Goal: Information Seeking & Learning: Learn about a topic

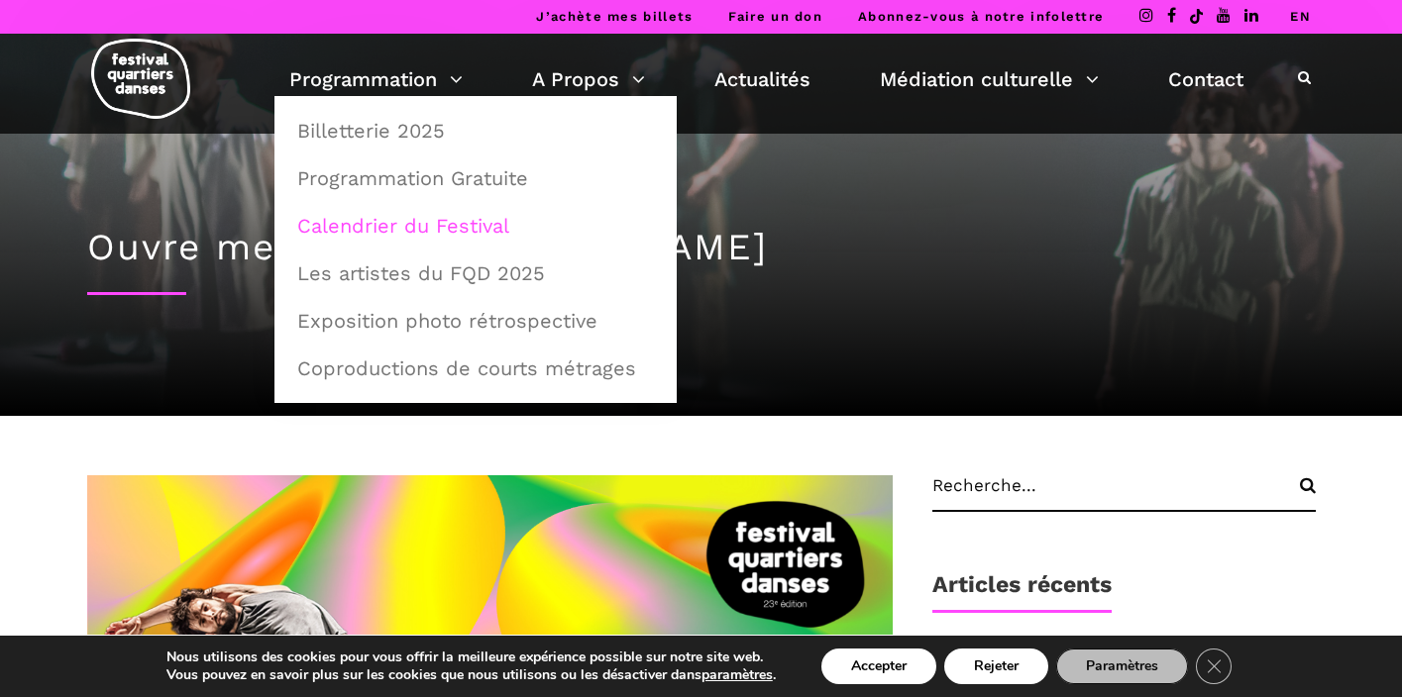
click at [357, 228] on link "Calendrier du Festival" at bounding box center [475, 226] width 380 height 46
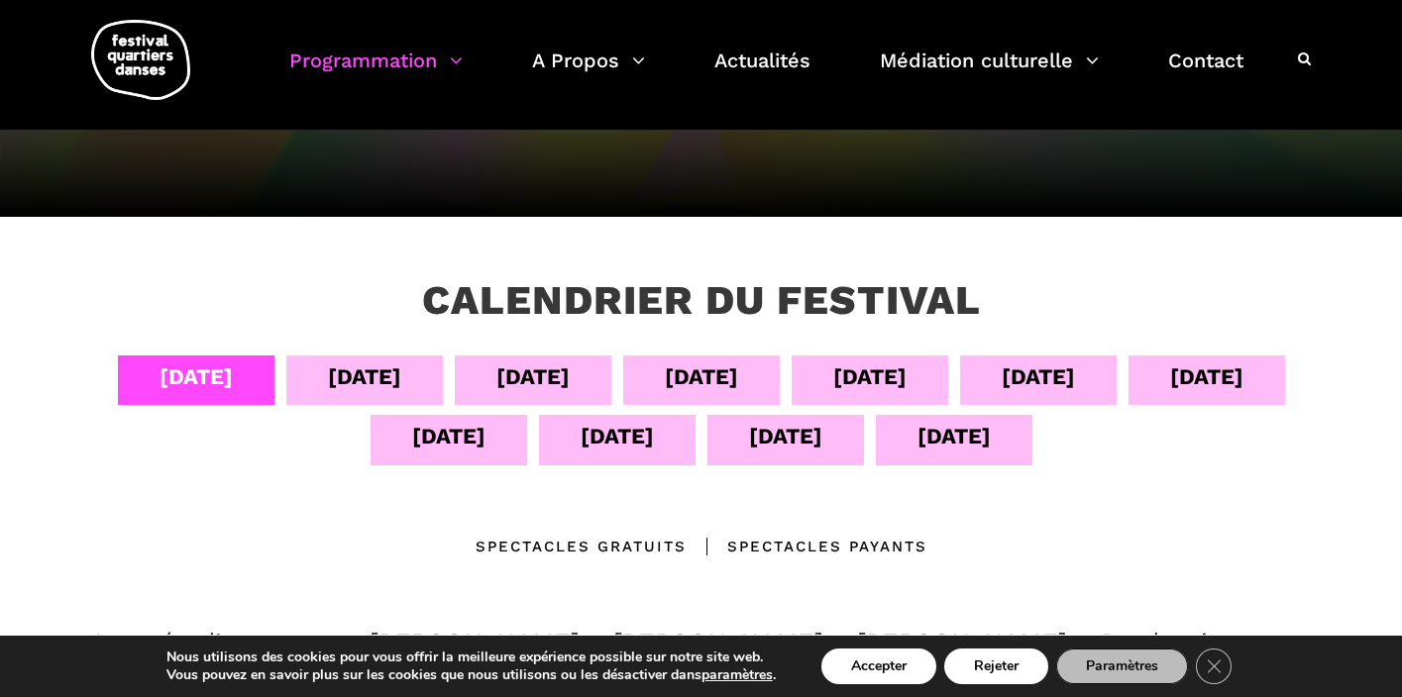
scroll to position [226, 0]
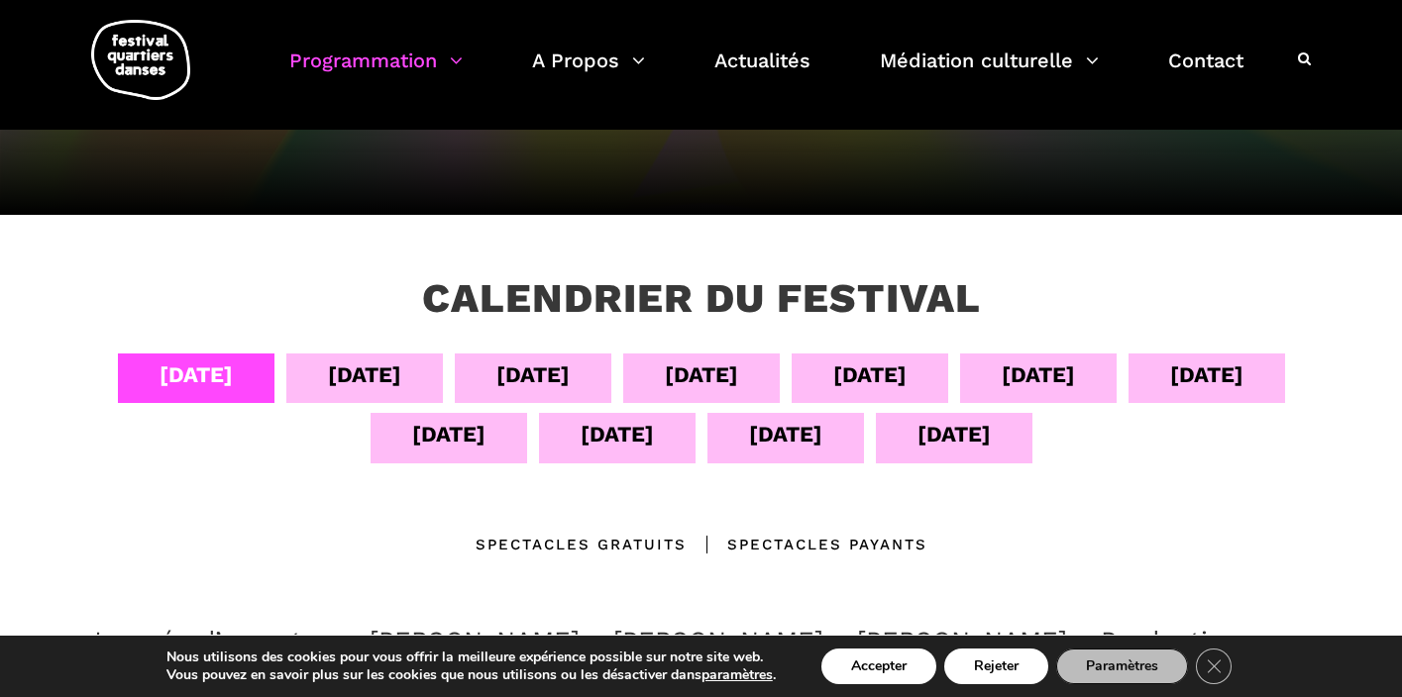
click at [351, 365] on div "05 sept" at bounding box center [364, 375] width 73 height 35
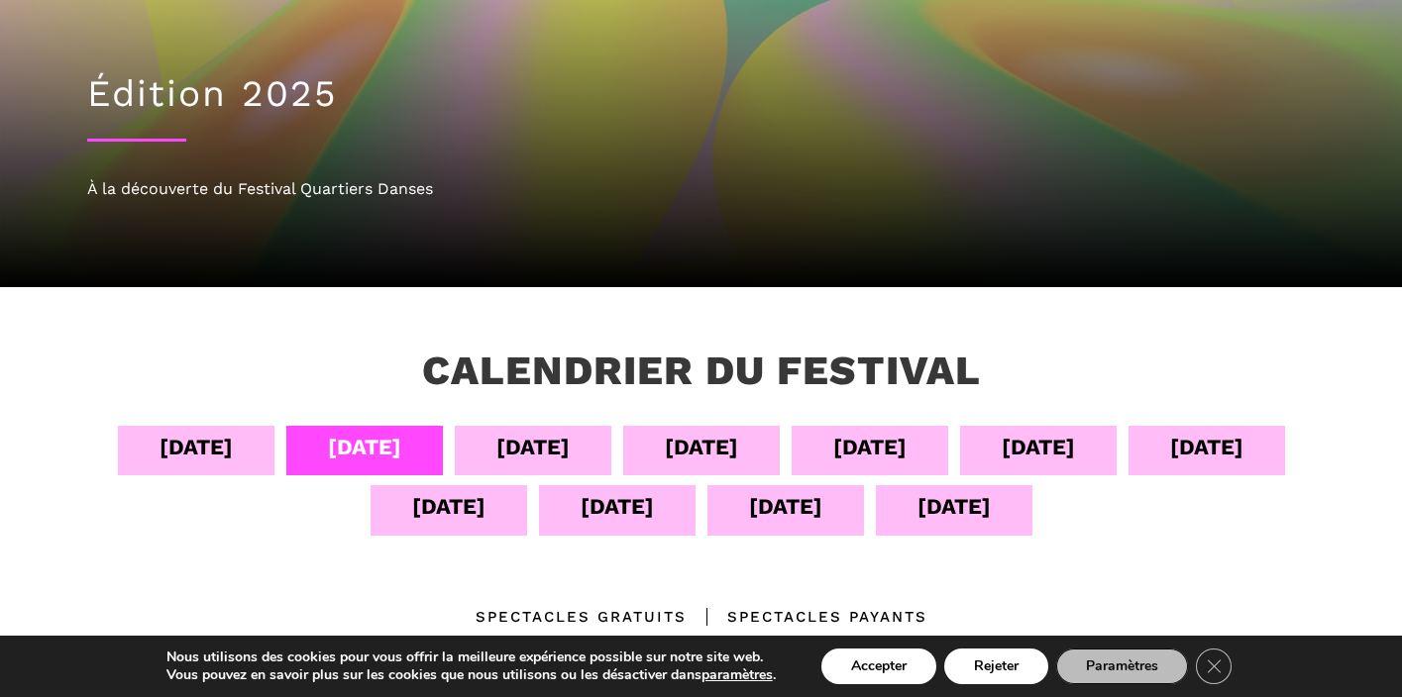
scroll to position [173, 0]
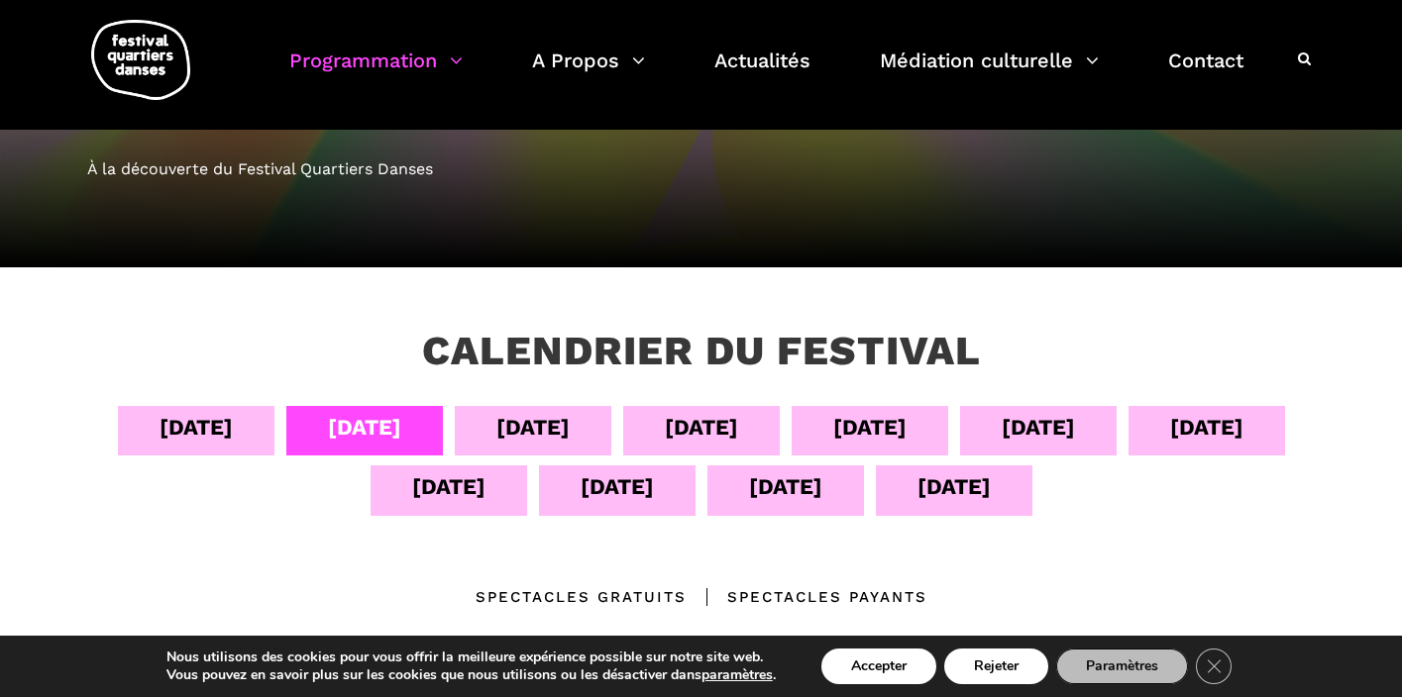
click at [527, 417] on div "06 sept" at bounding box center [532, 427] width 73 height 35
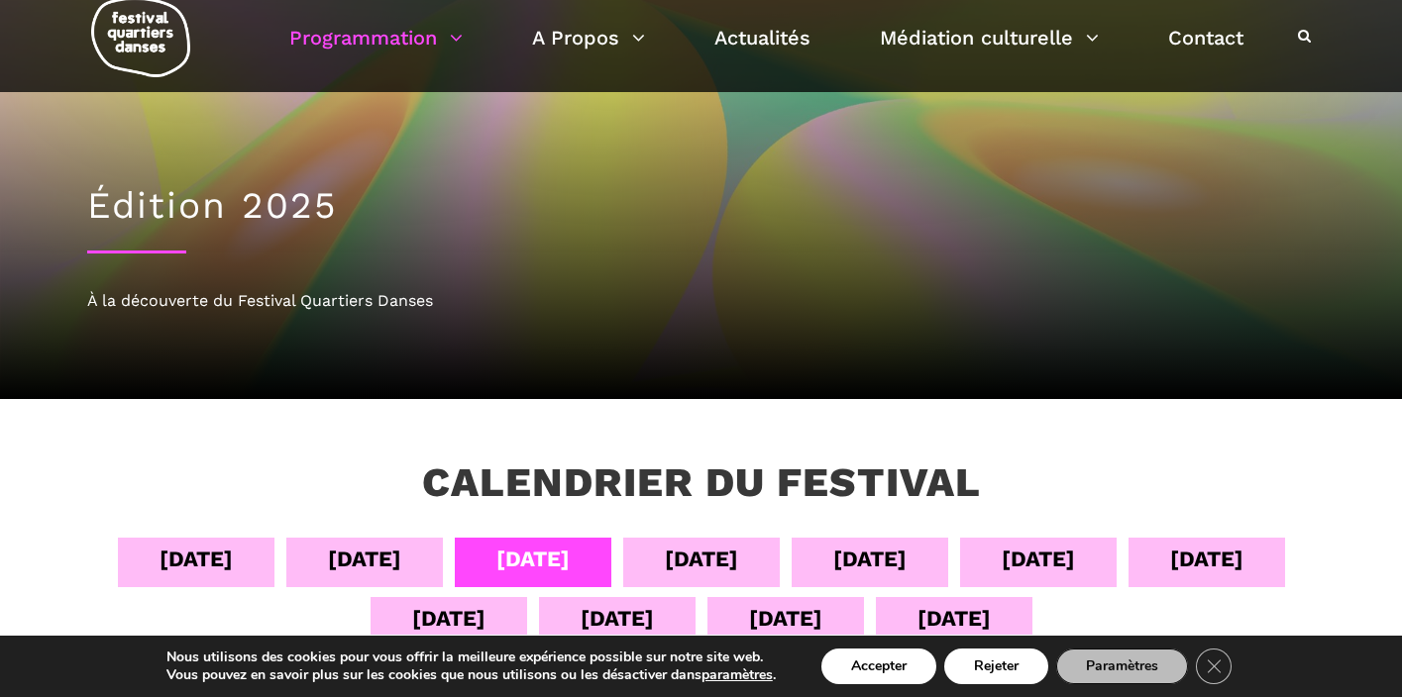
scroll to position [124, 0]
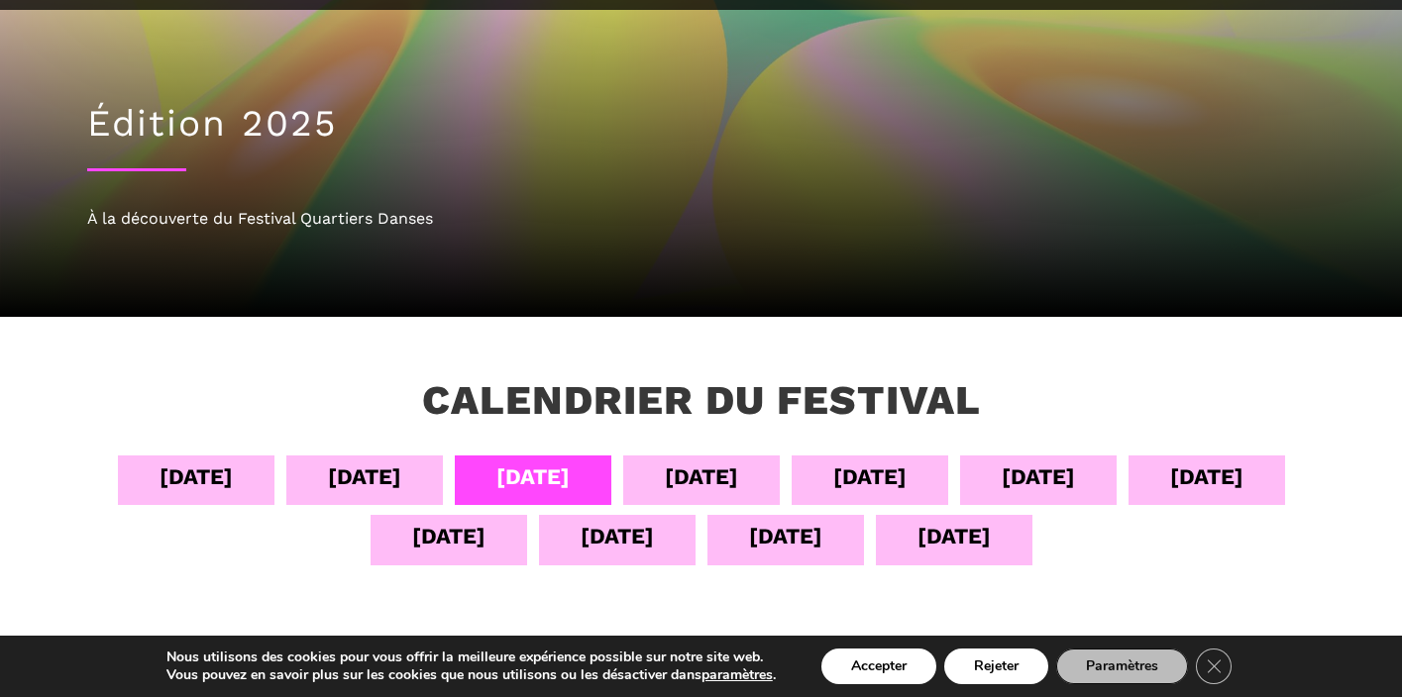
click at [683, 477] on div "07 sept" at bounding box center [701, 477] width 73 height 35
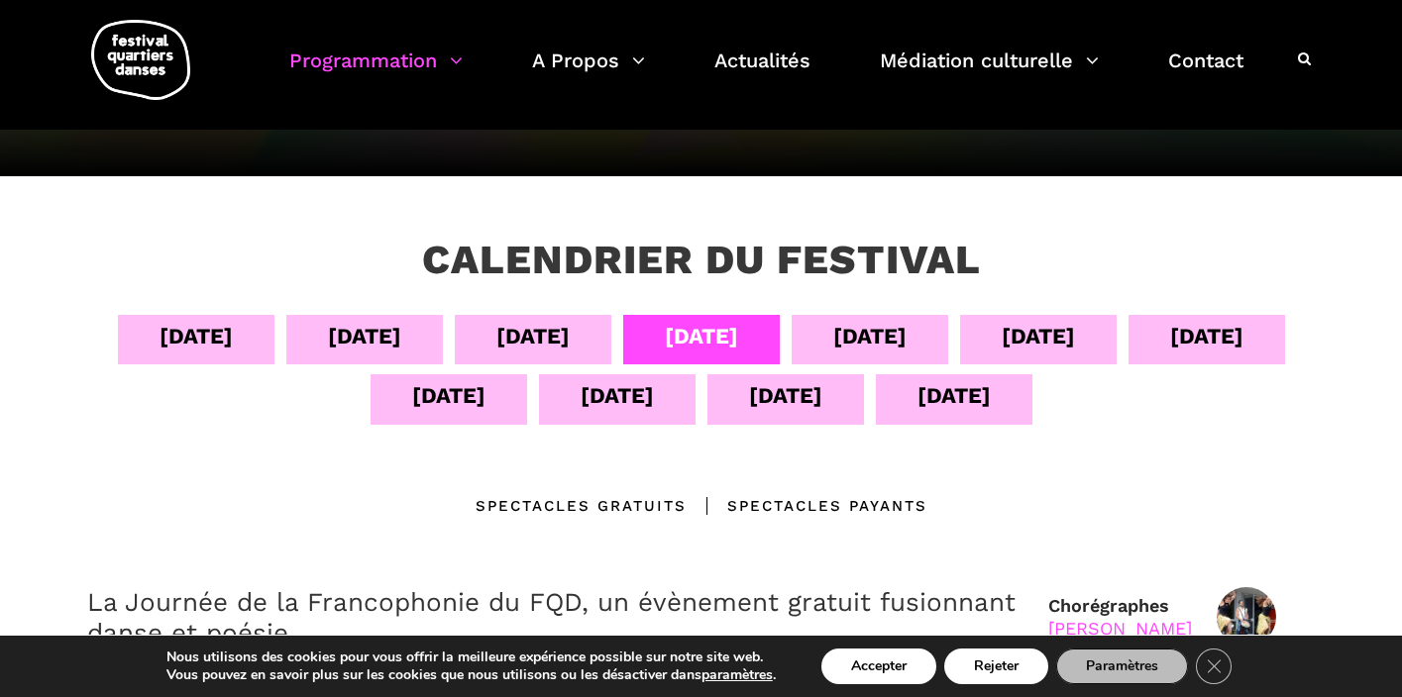
scroll to position [236, 0]
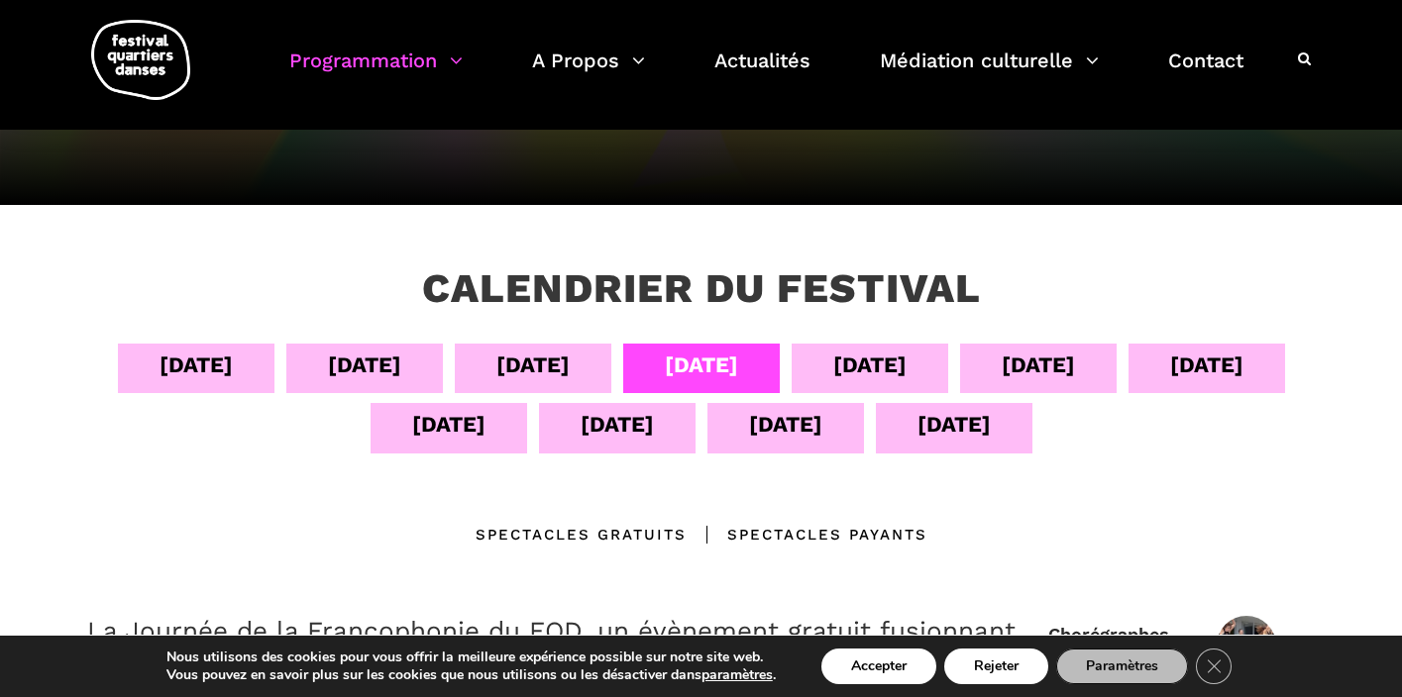
click at [897, 355] on div "08 sept" at bounding box center [869, 365] width 73 height 35
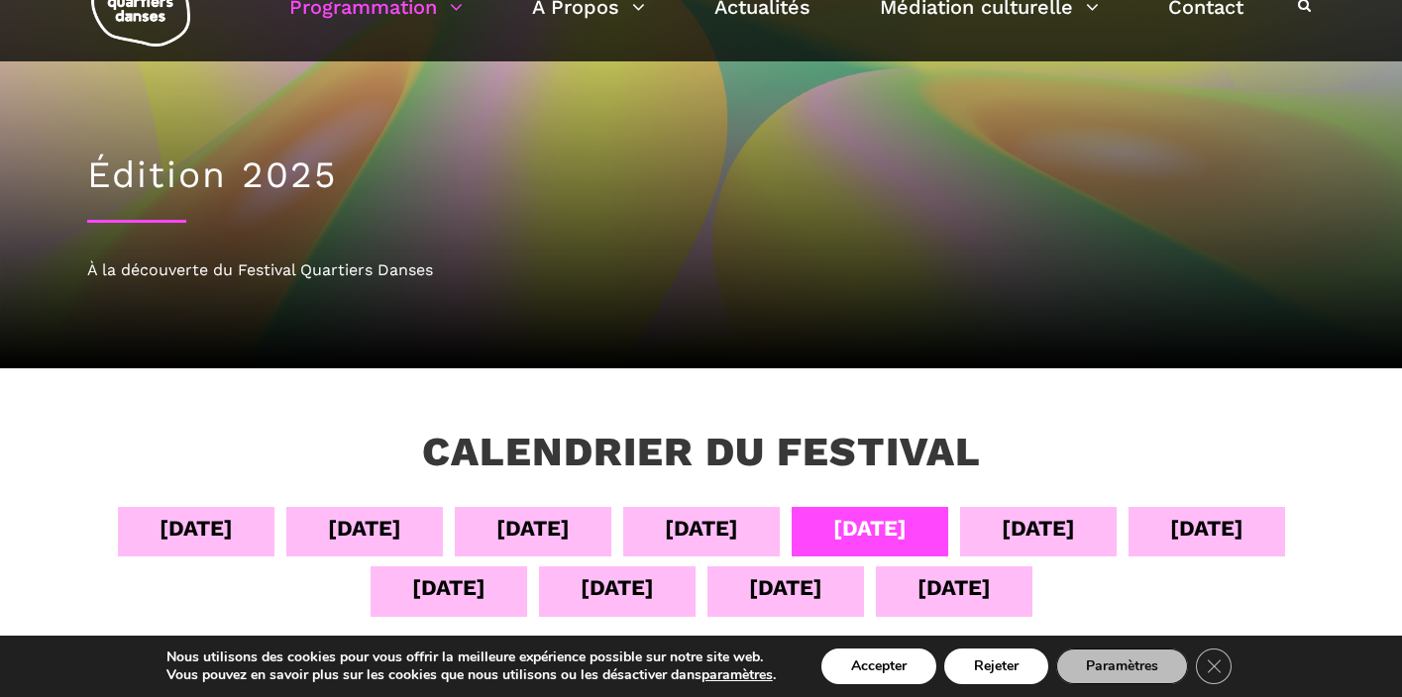
scroll to position [103, 0]
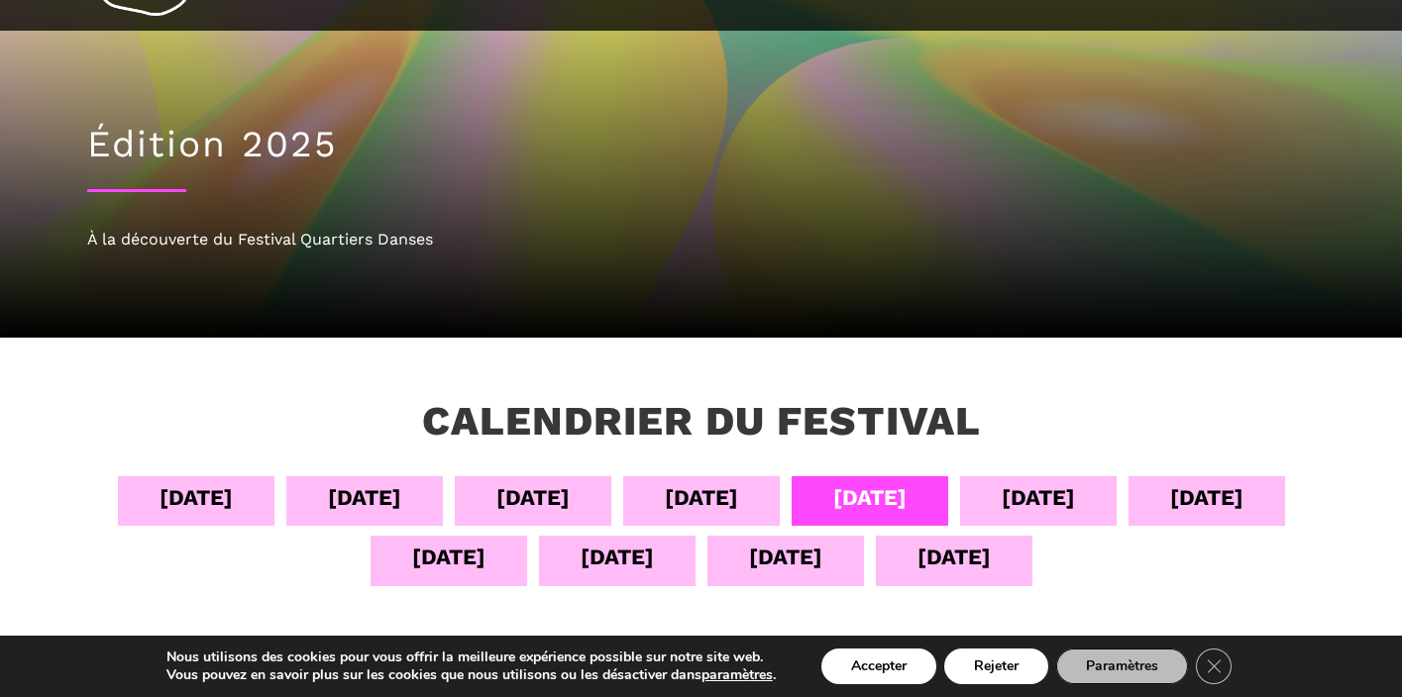
click at [1042, 494] on div "09 sept" at bounding box center [1037, 497] width 73 height 35
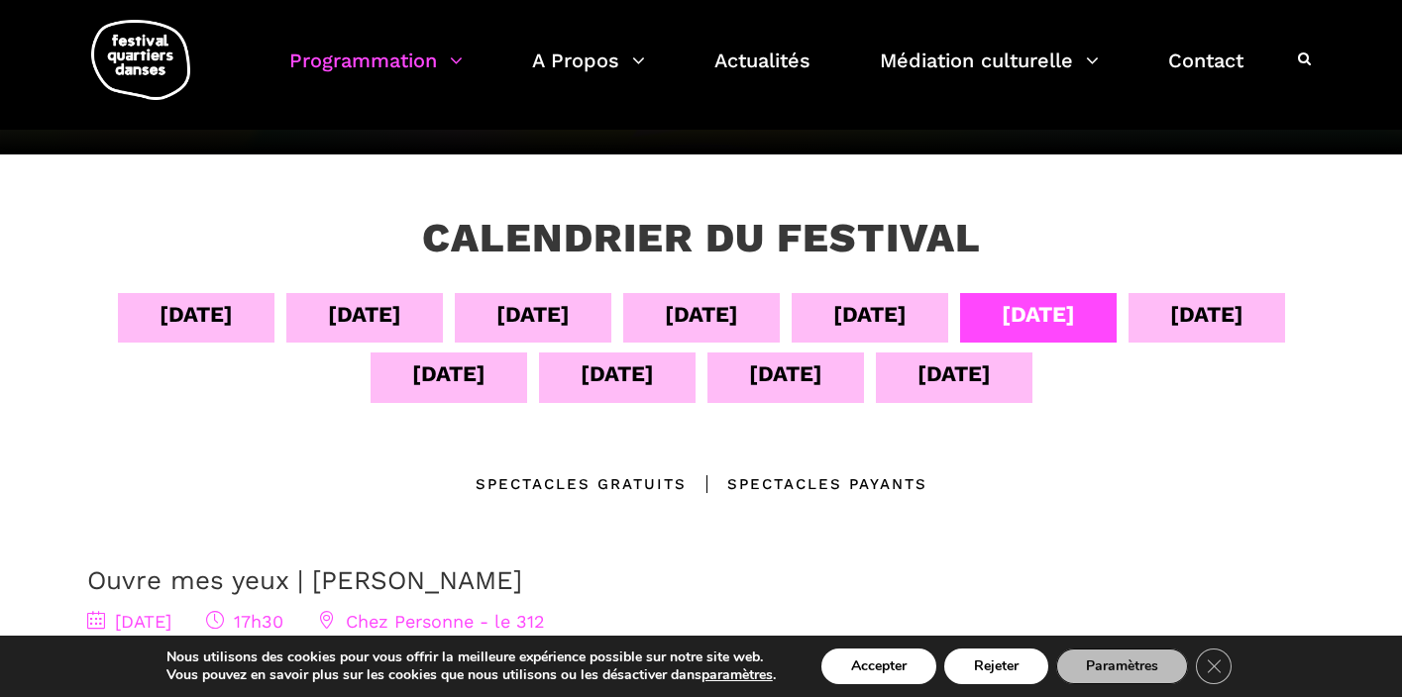
scroll to position [263, 0]
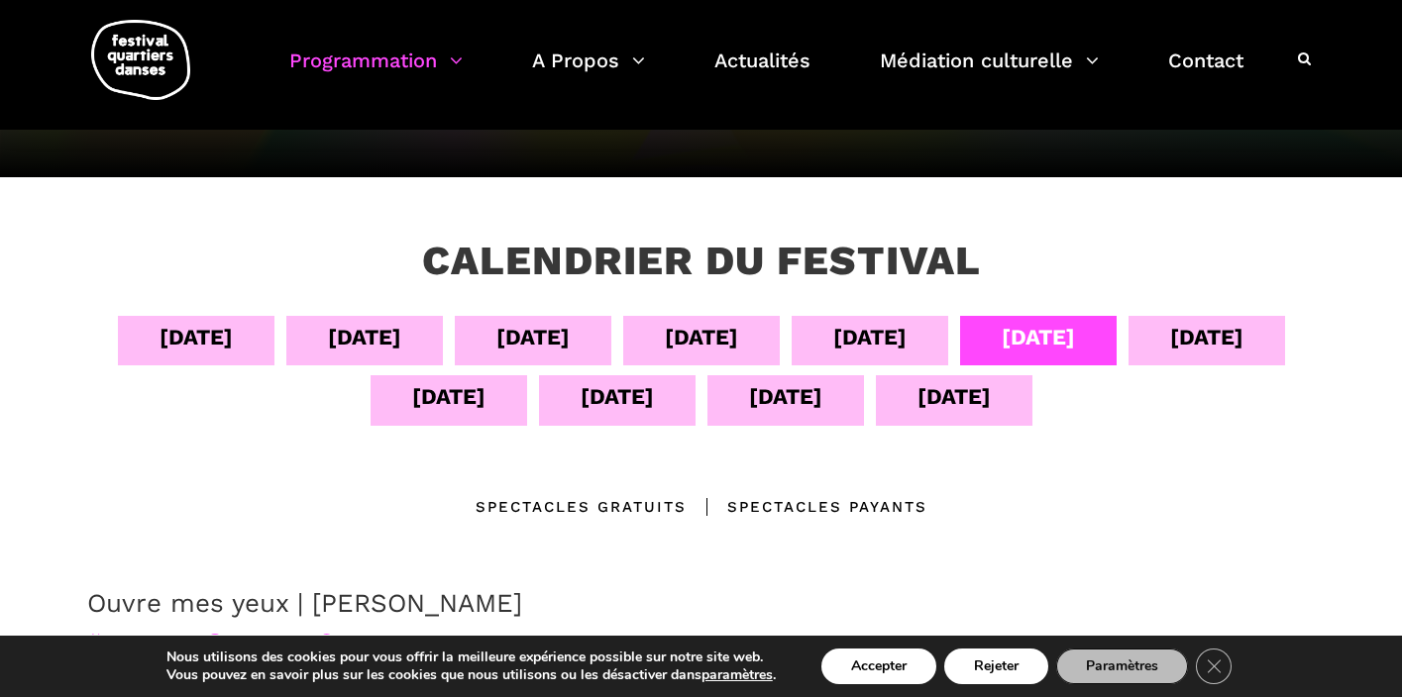
click at [1202, 328] on div "10 sept" at bounding box center [1206, 337] width 73 height 35
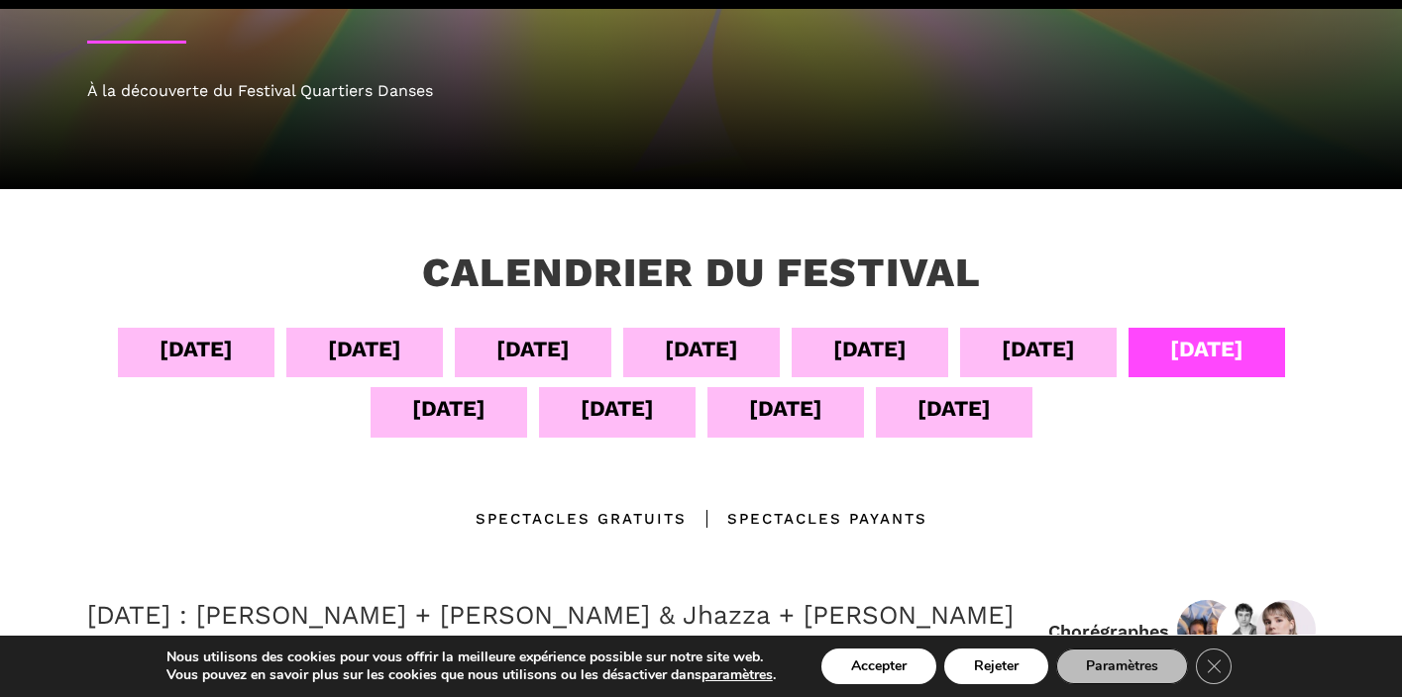
scroll to position [275, 0]
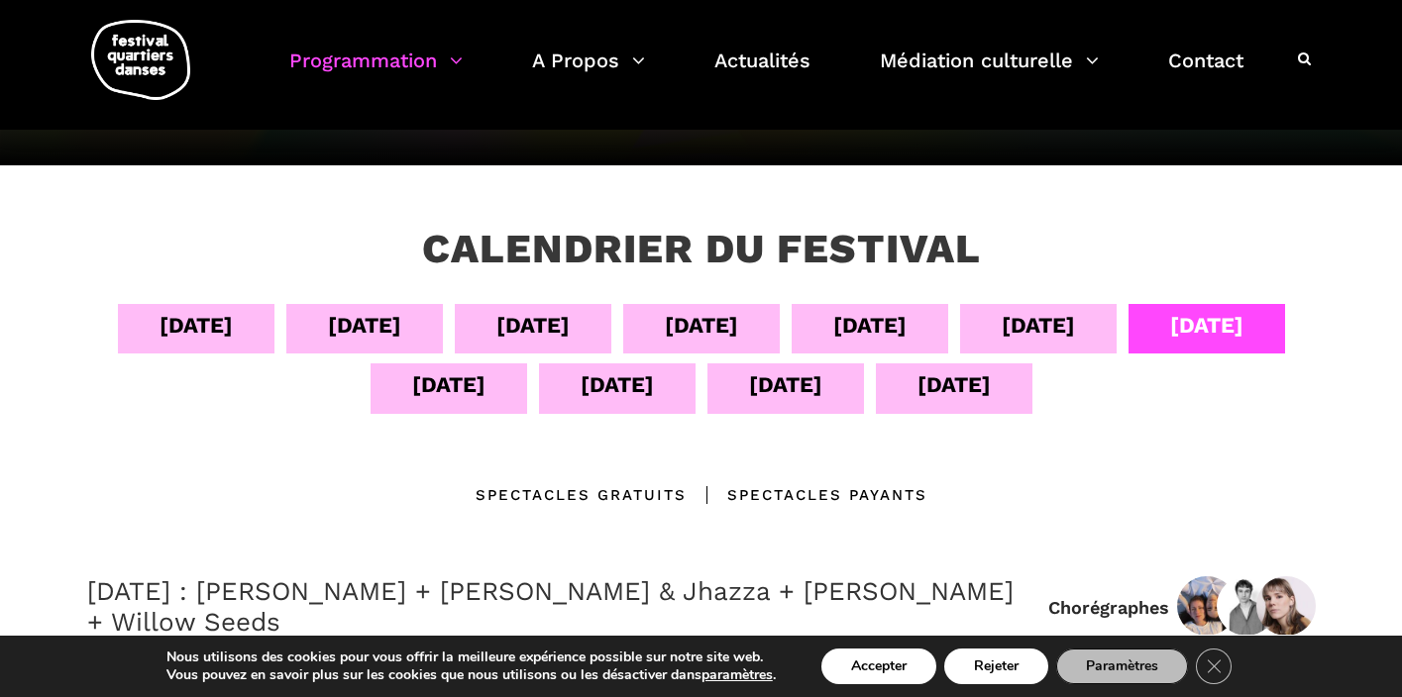
click at [571, 382] on div "12 sept" at bounding box center [617, 389] width 156 height 50
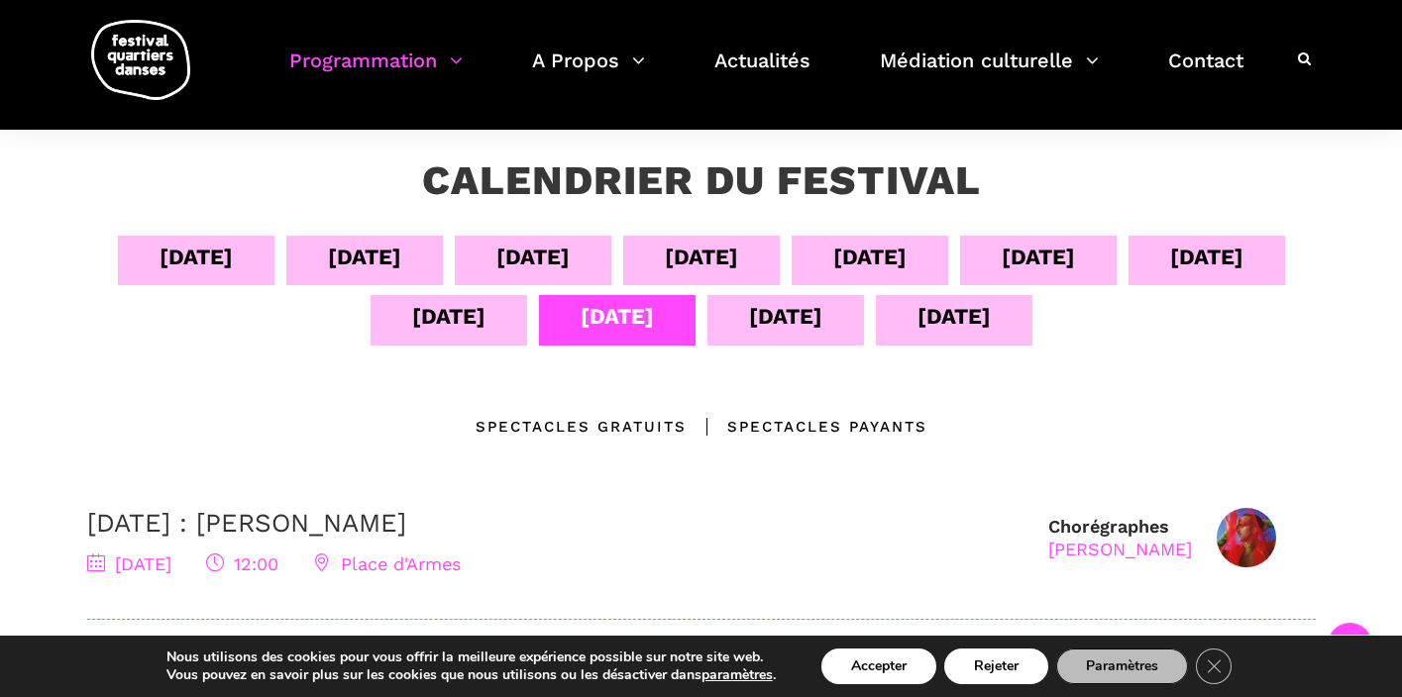
scroll to position [343, 0]
click at [1200, 261] on div "10 sept" at bounding box center [1206, 258] width 73 height 35
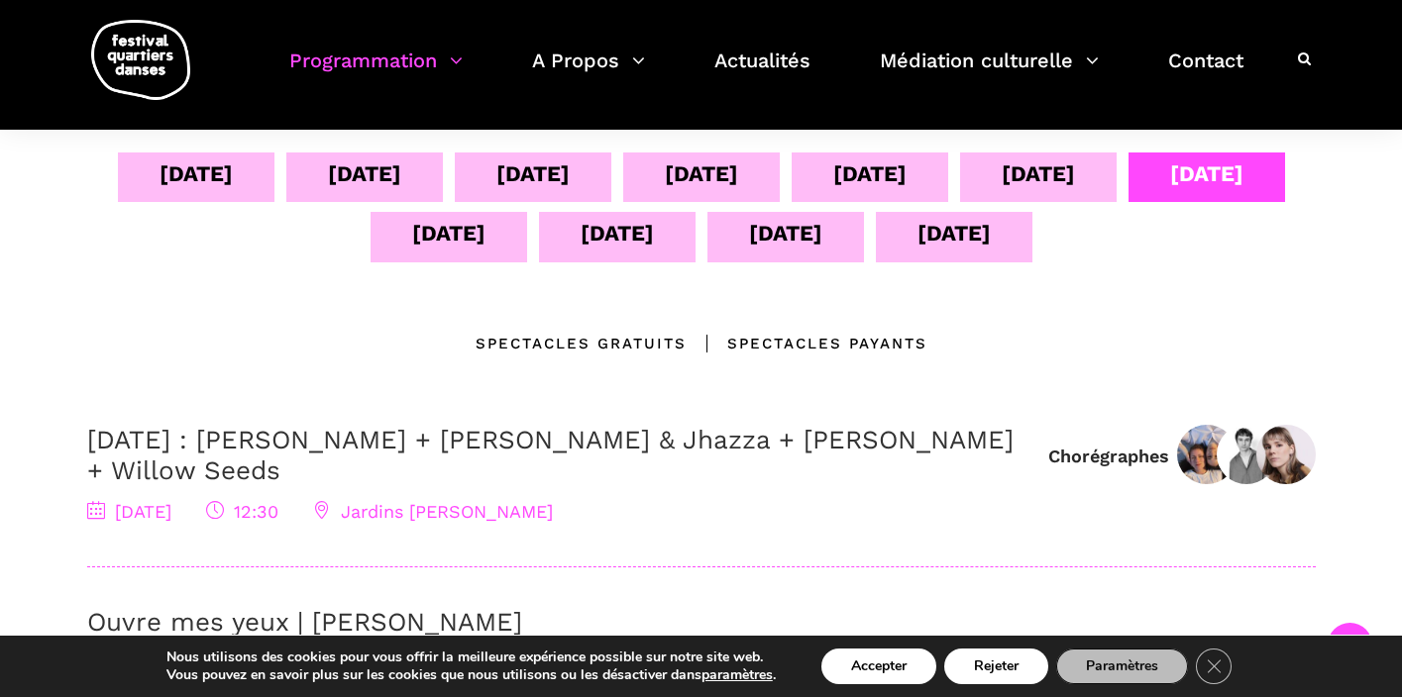
scroll to position [409, 0]
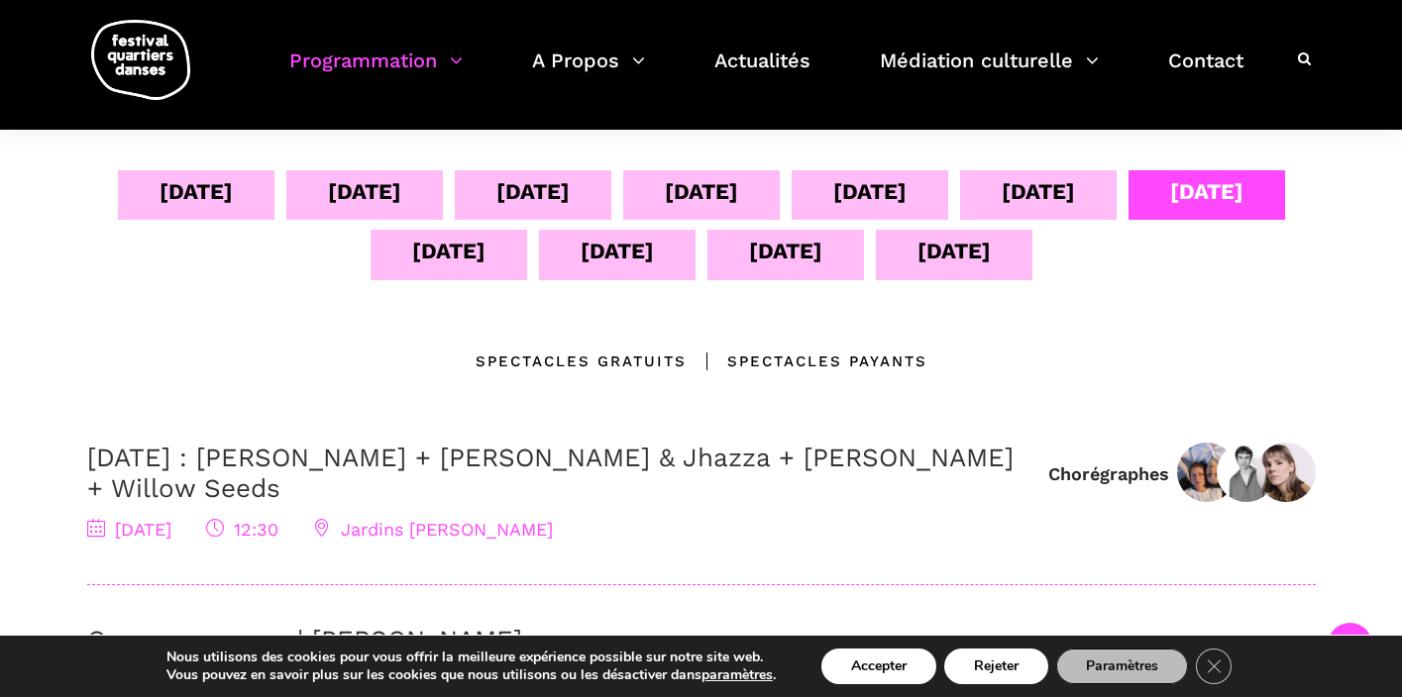
click at [1058, 186] on div "09 sept" at bounding box center [1037, 191] width 73 height 35
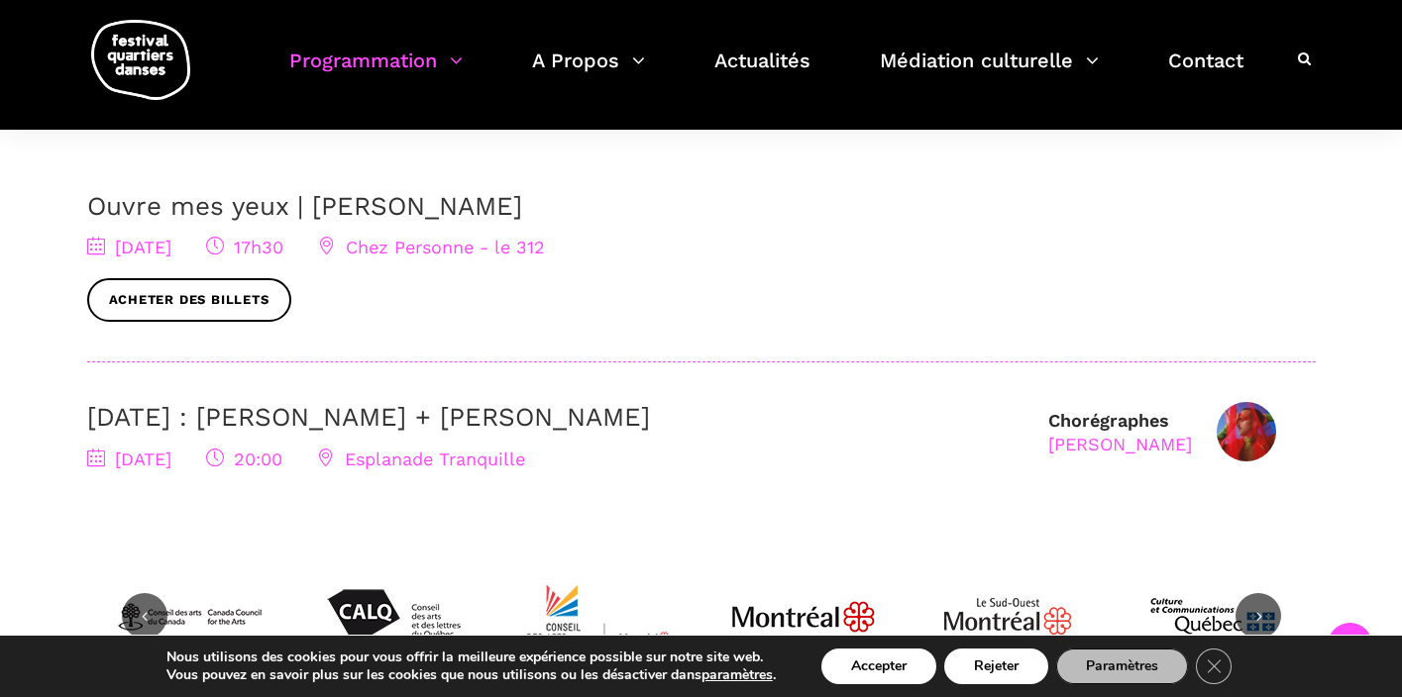
scroll to position [665, 0]
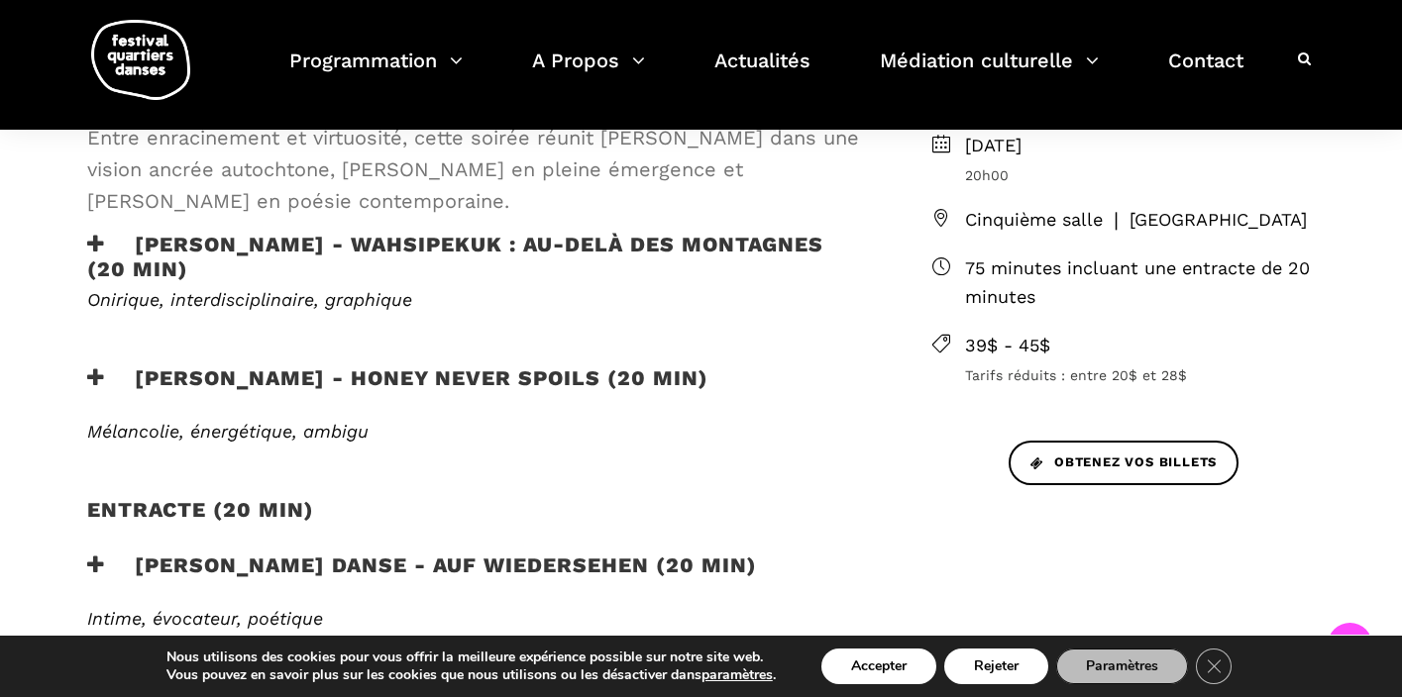
scroll to position [610, 0]
